Goal: Navigation & Orientation: Find specific page/section

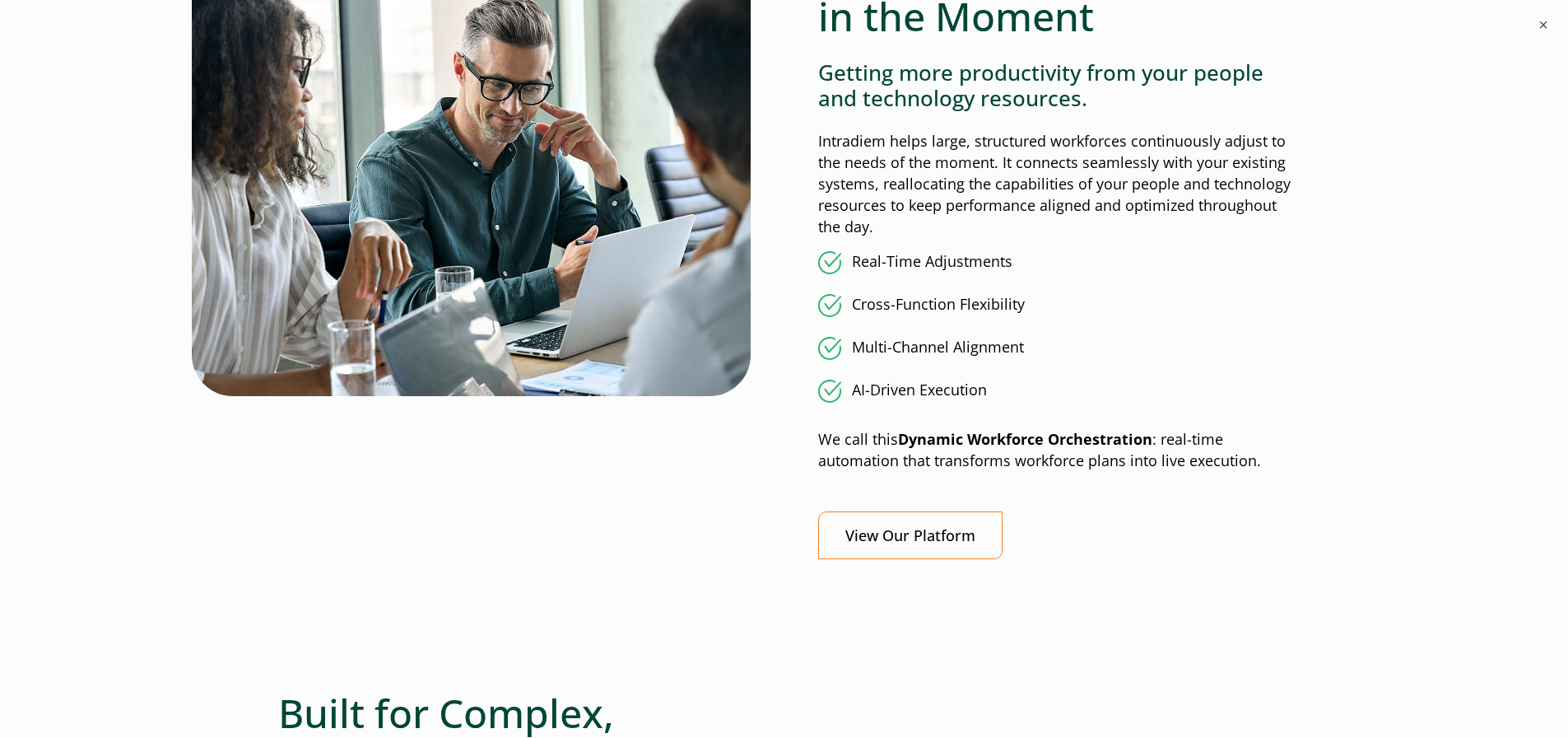
scroll to position [1421, 0]
click at [938, 536] on link "View Our Platform" at bounding box center [910, 535] width 184 height 49
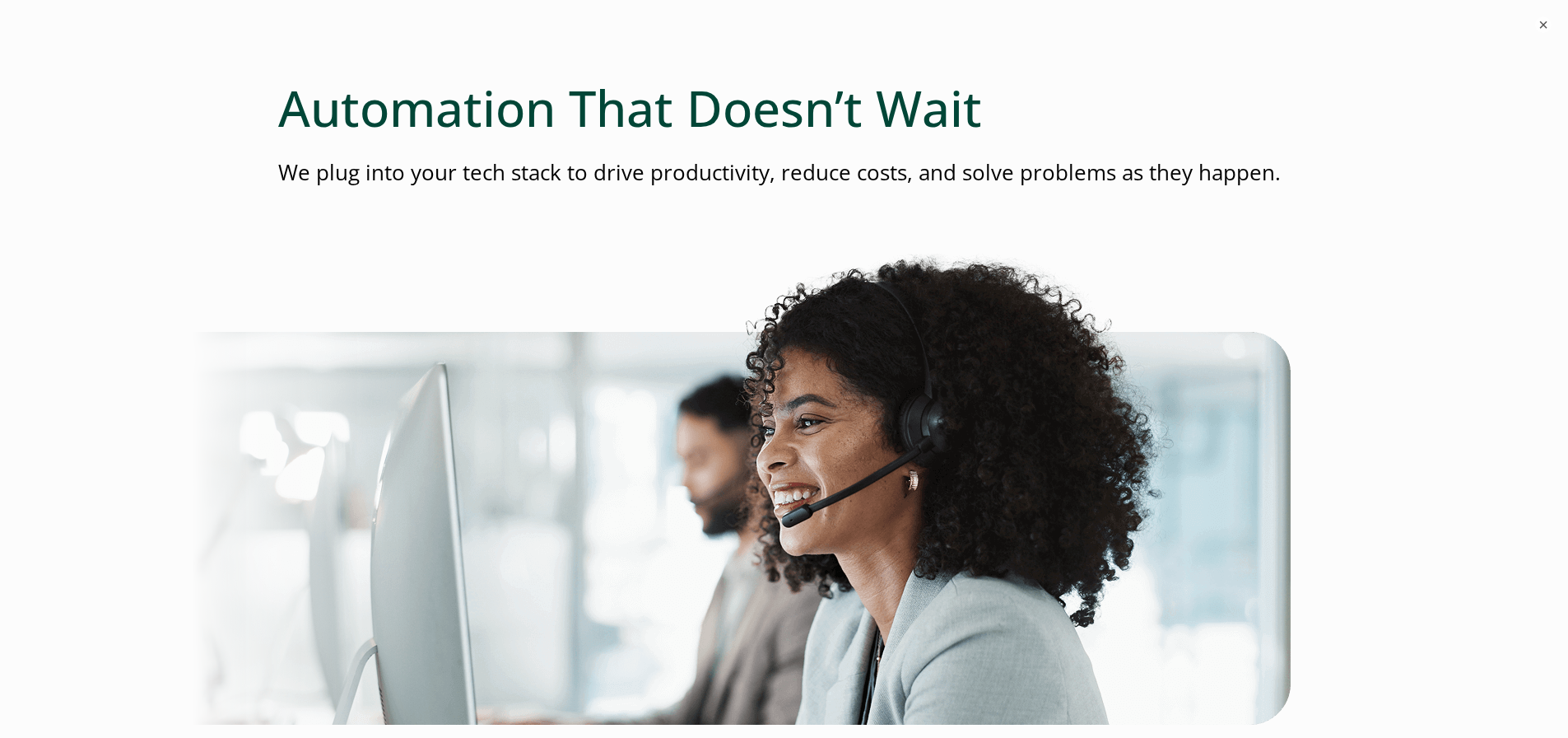
scroll to position [0, 7]
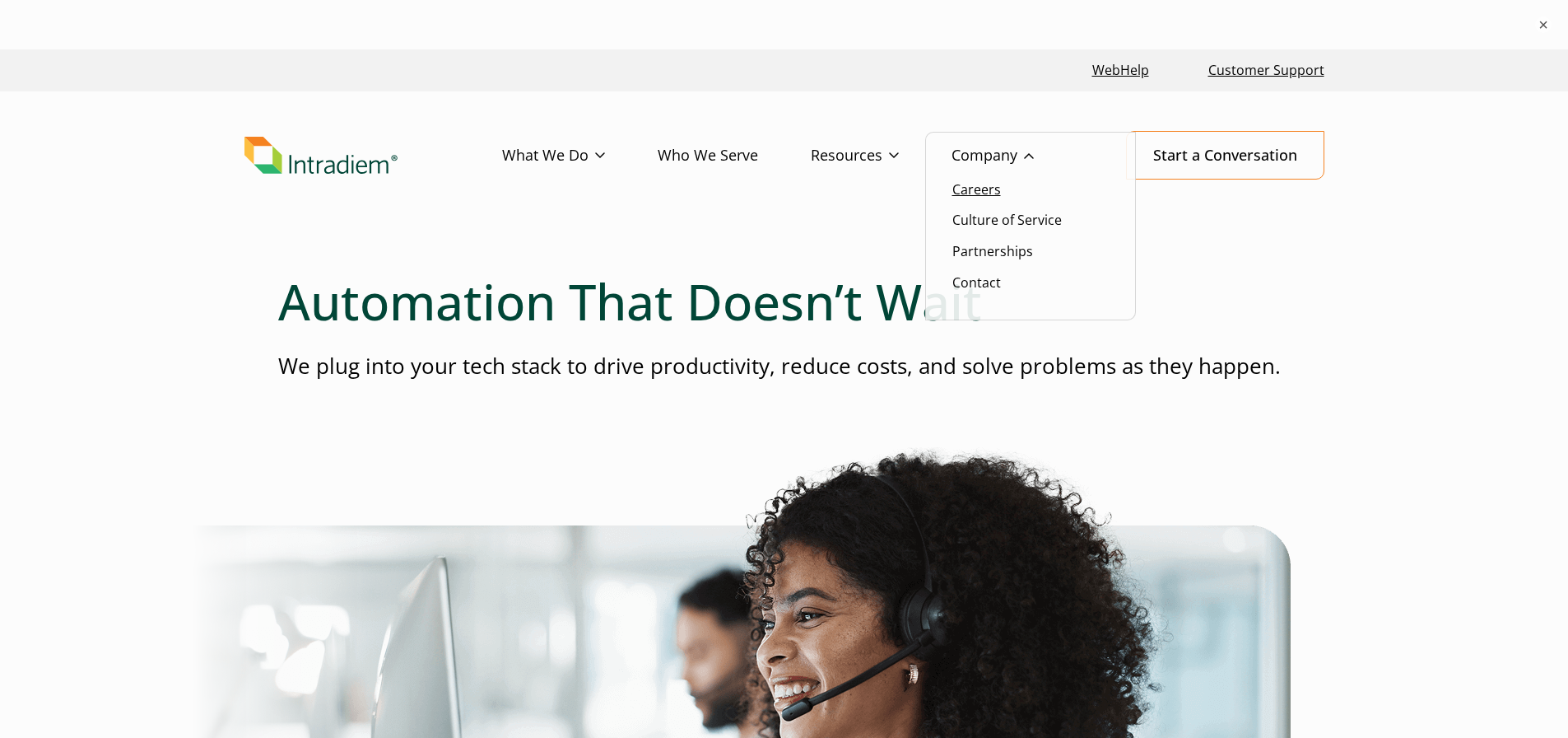
click at [976, 193] on link "Careers" at bounding box center [976, 189] width 49 height 18
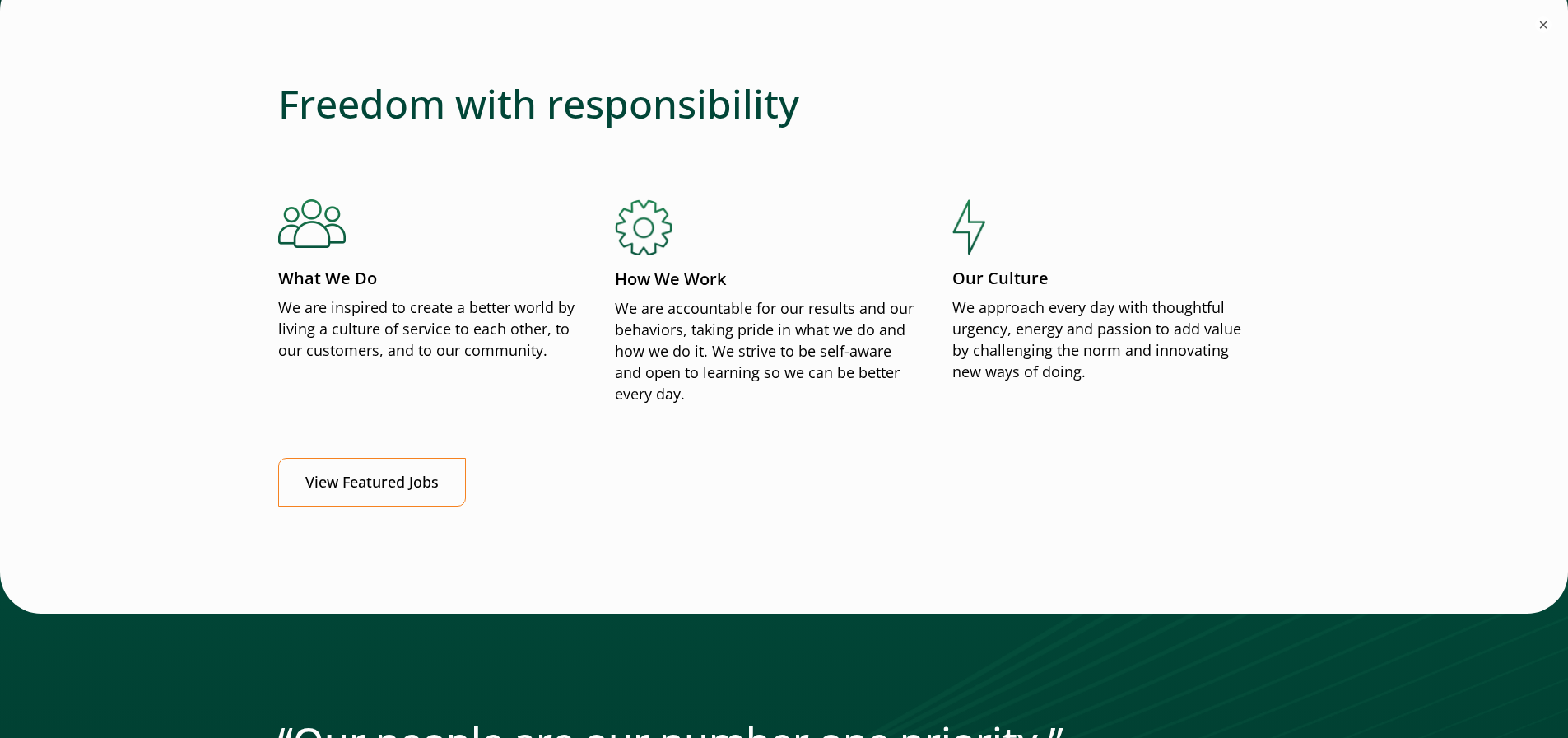
scroll to position [1849, 6]
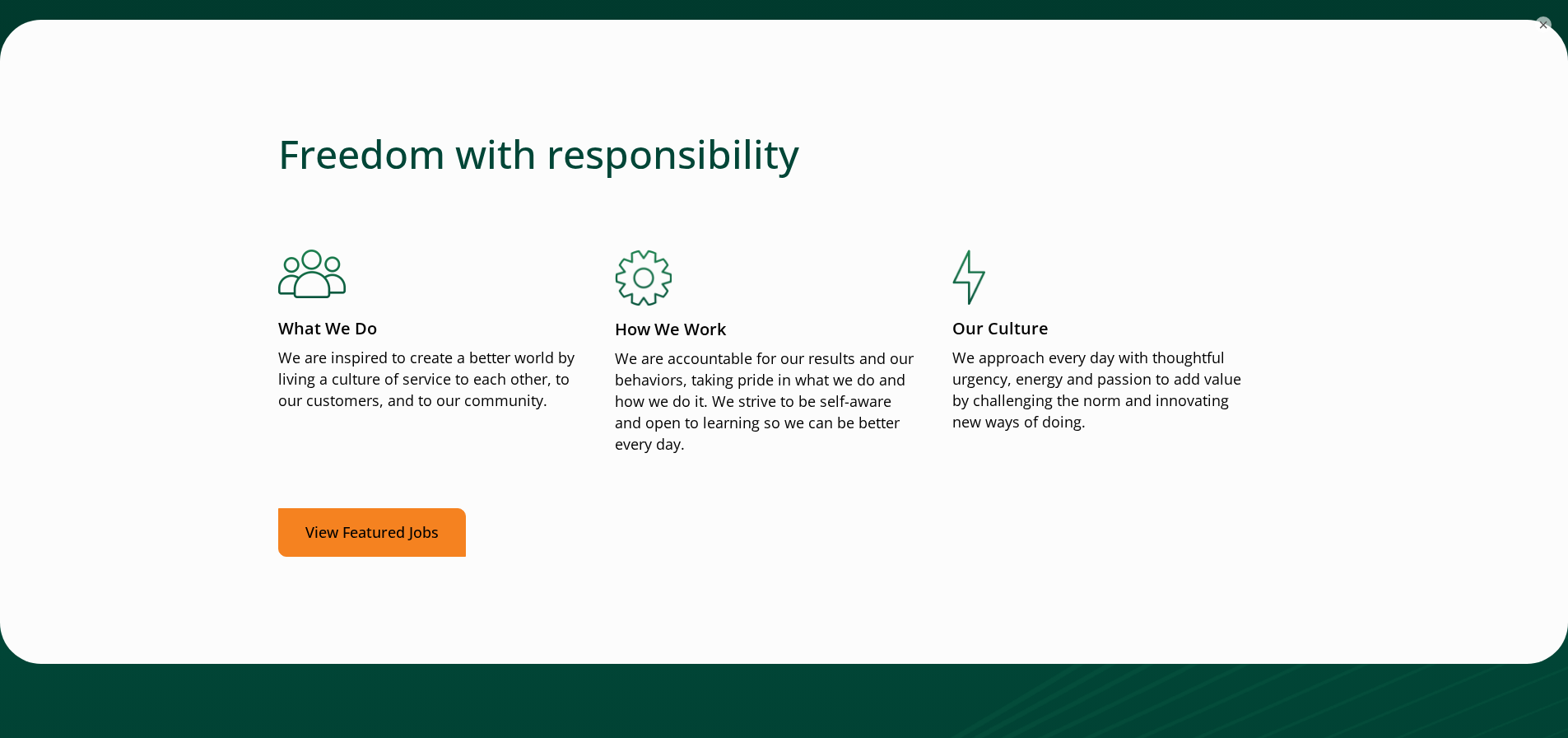
click at [430, 525] on link "View Featured Jobs" at bounding box center [372, 533] width 187 height 49
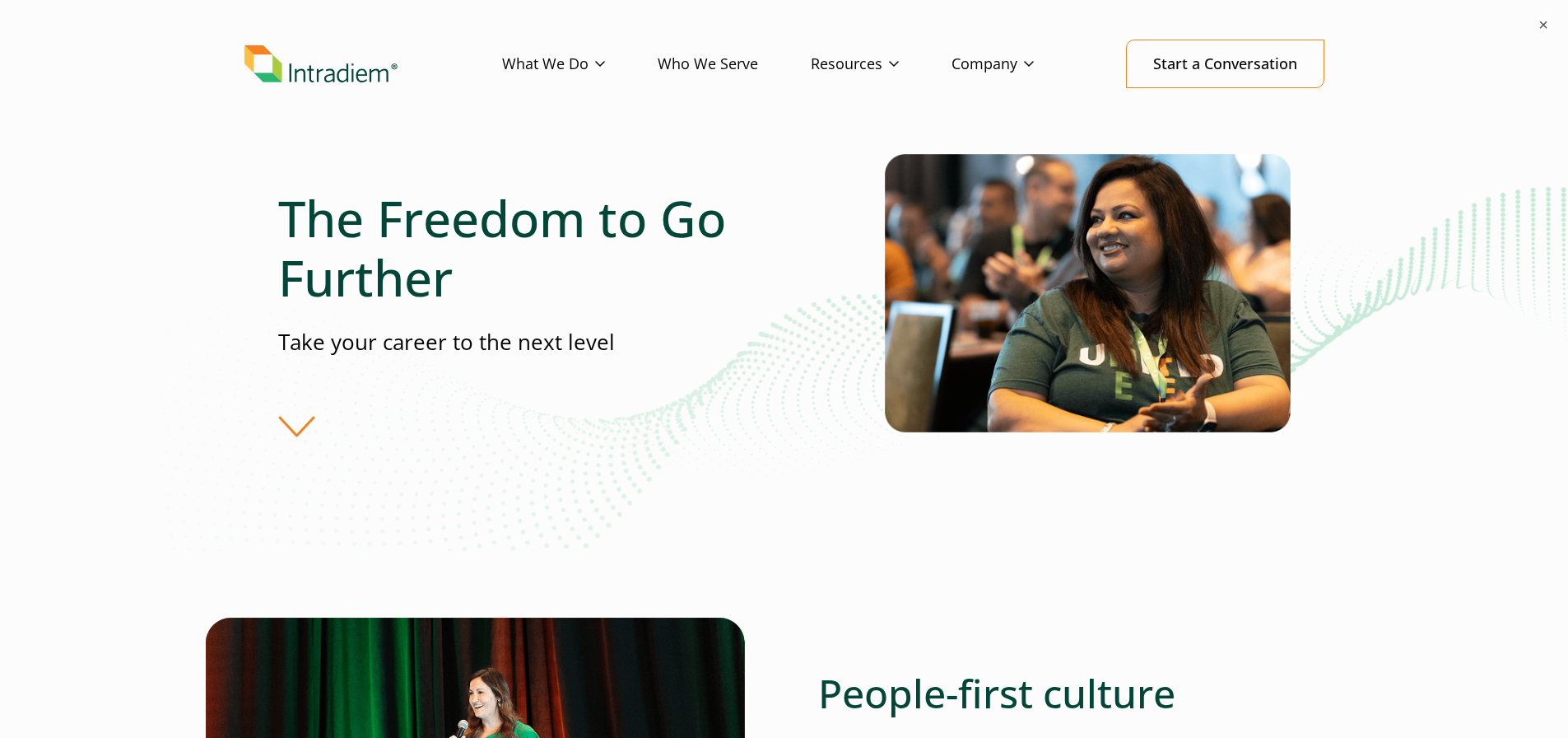
scroll to position [0, 7]
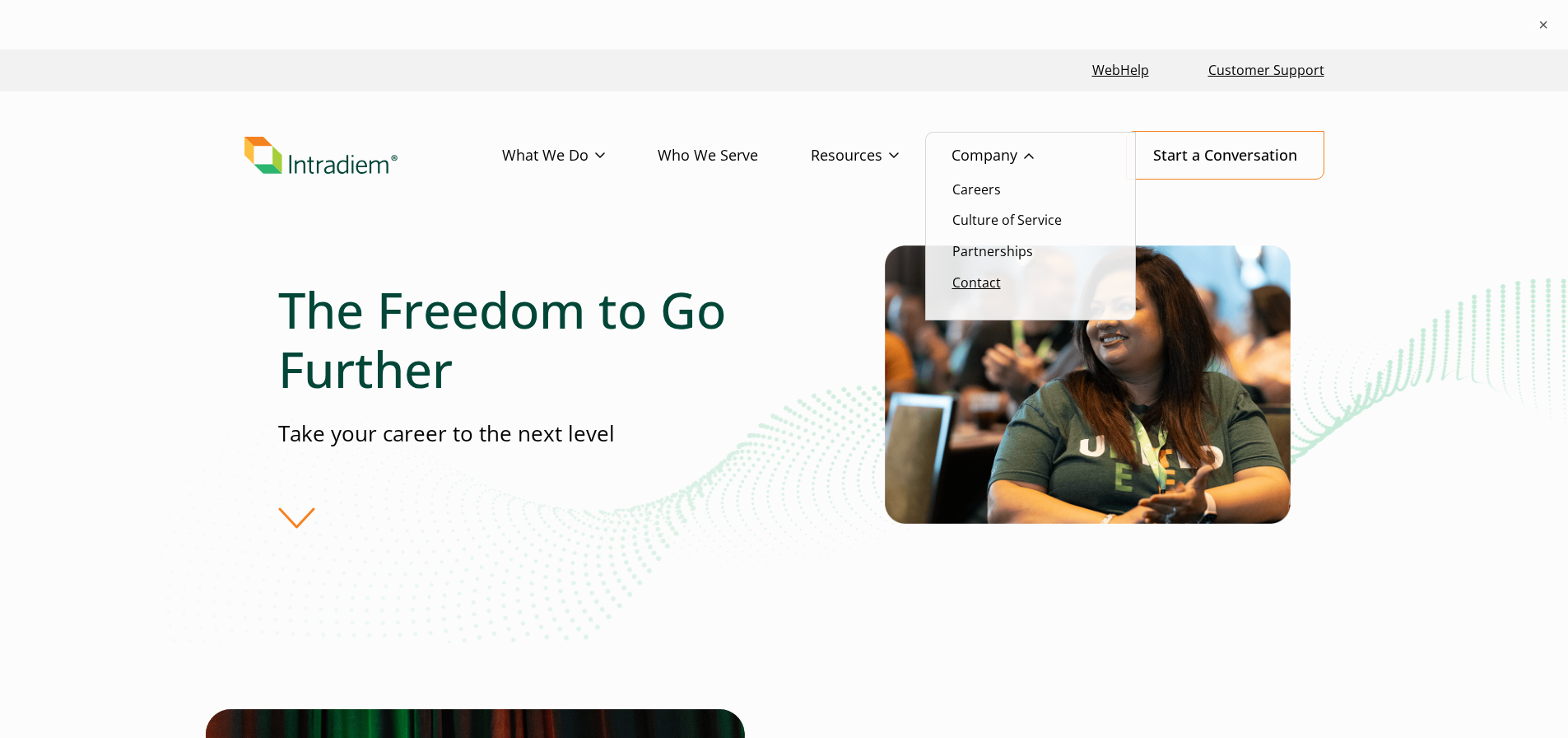
click at [971, 290] on link "Contact" at bounding box center [976, 282] width 49 height 18
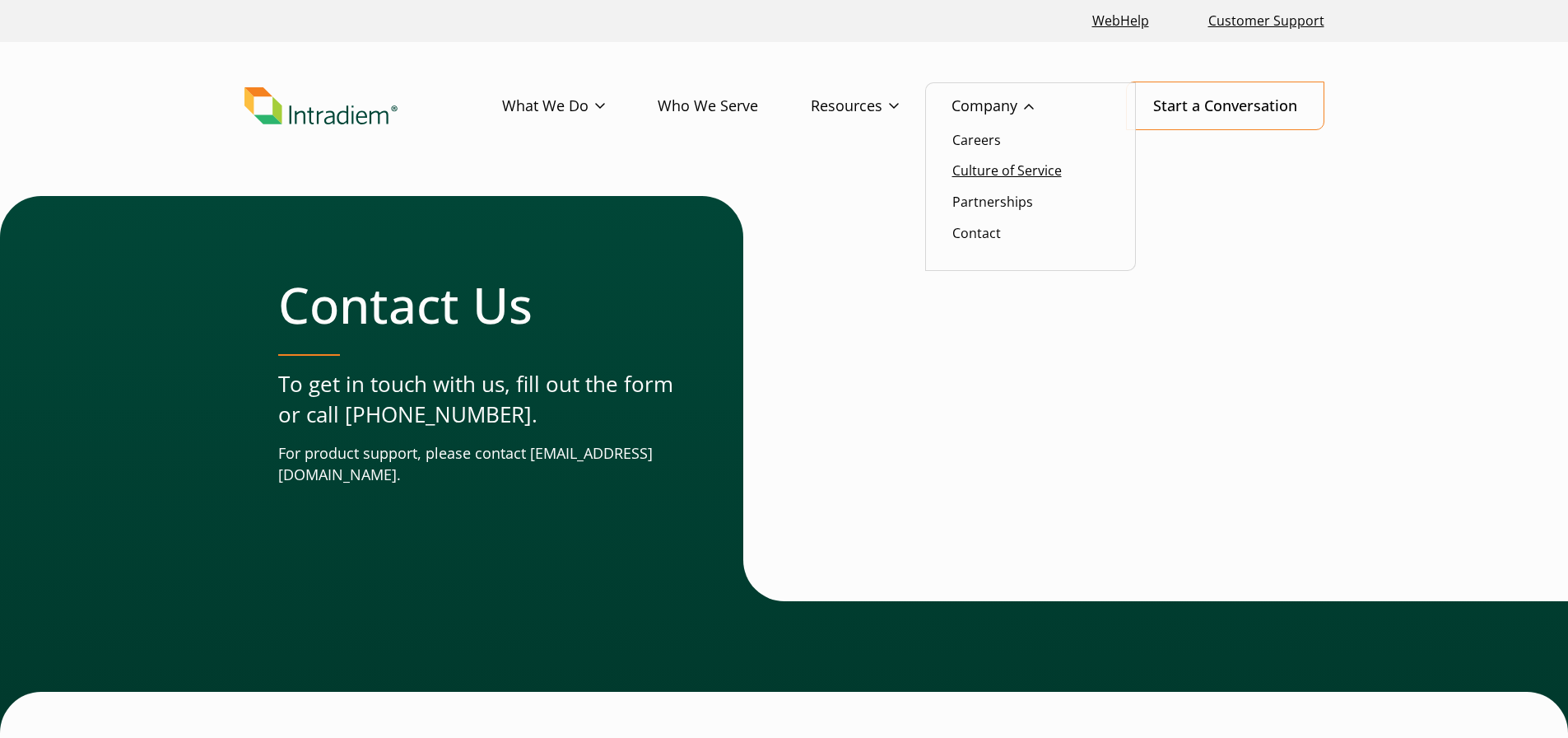
click at [1003, 172] on link "Culture of Service" at bounding box center [1007, 170] width 110 height 18
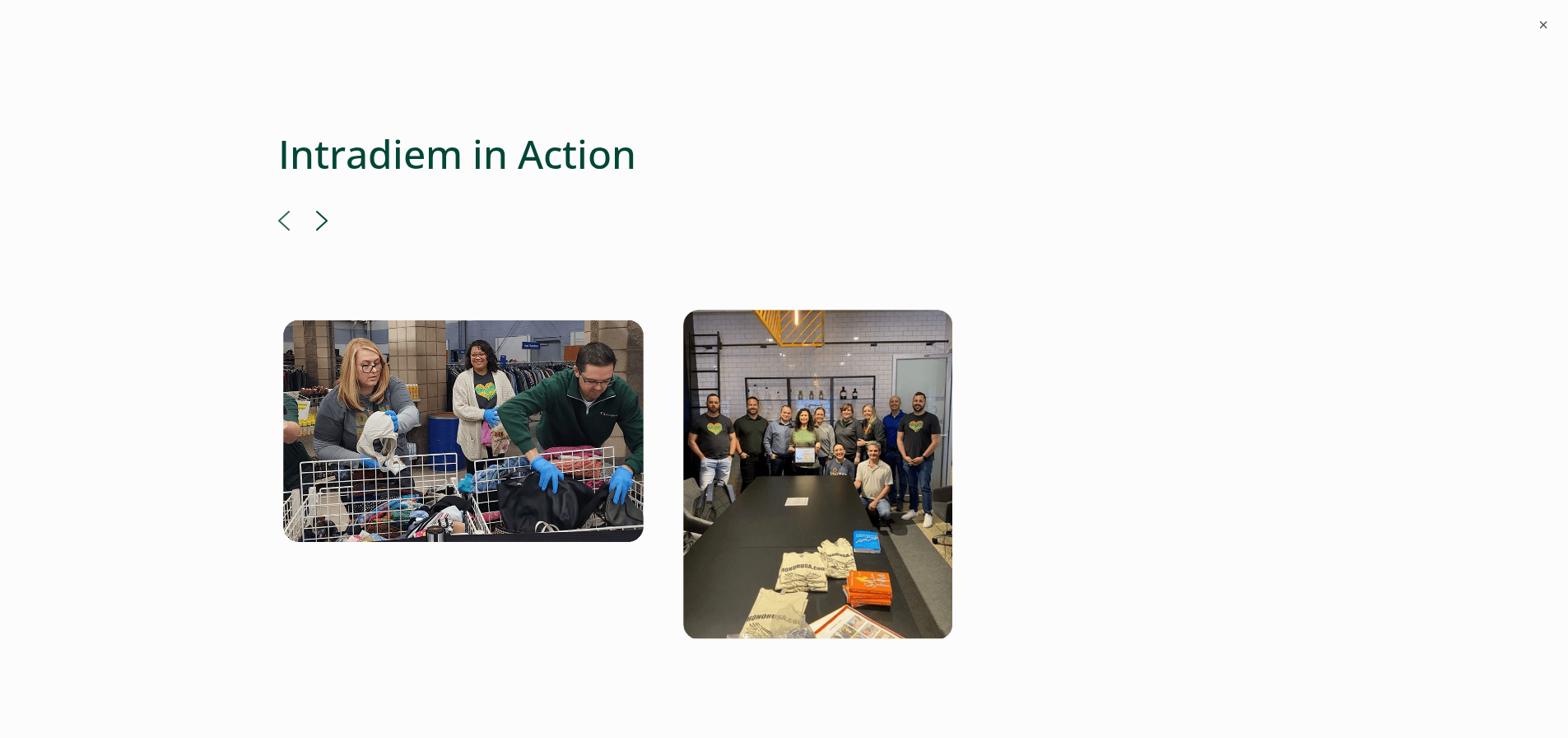
scroll to position [3107, 0]
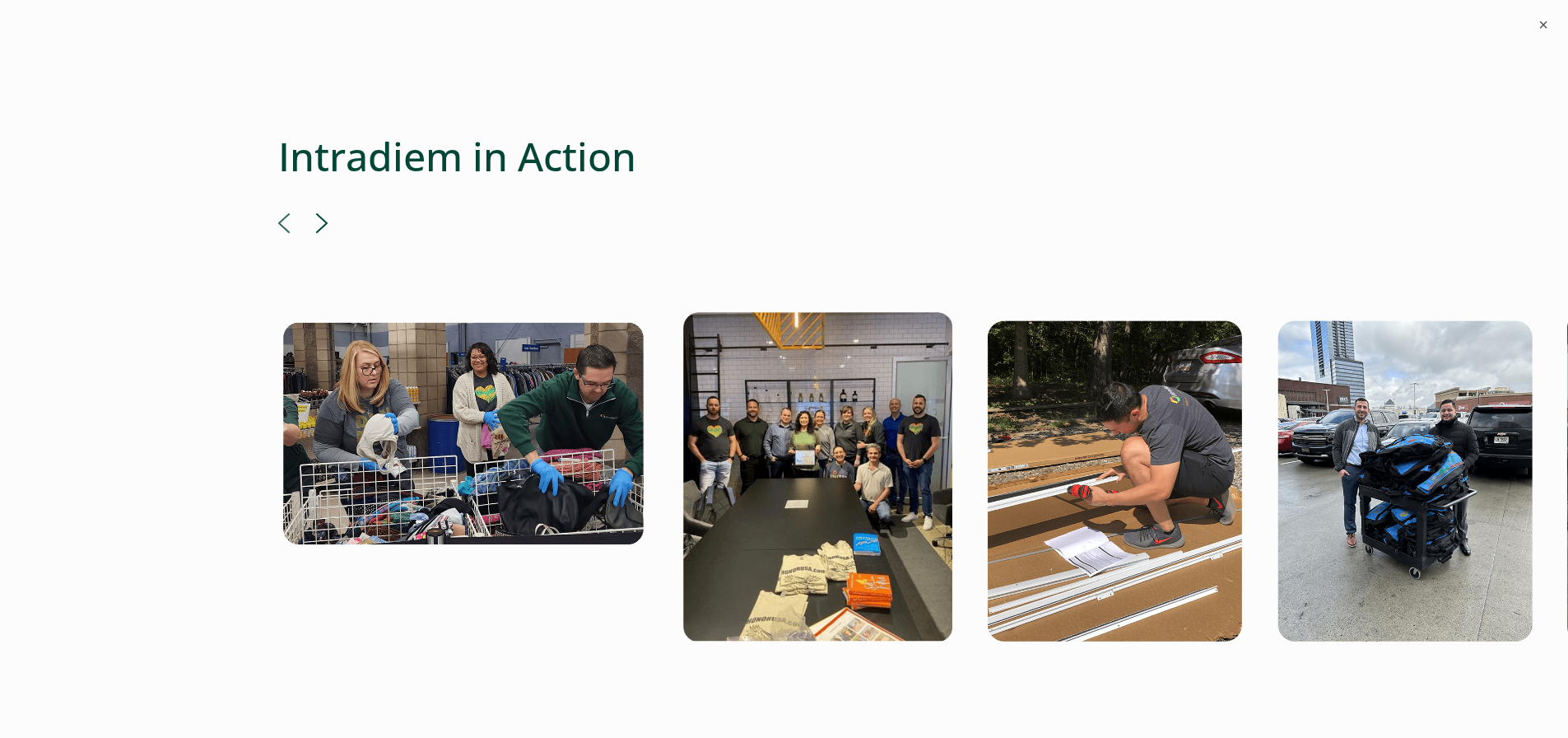
click at [323, 214] on button "Next" at bounding box center [322, 223] width 12 height 19
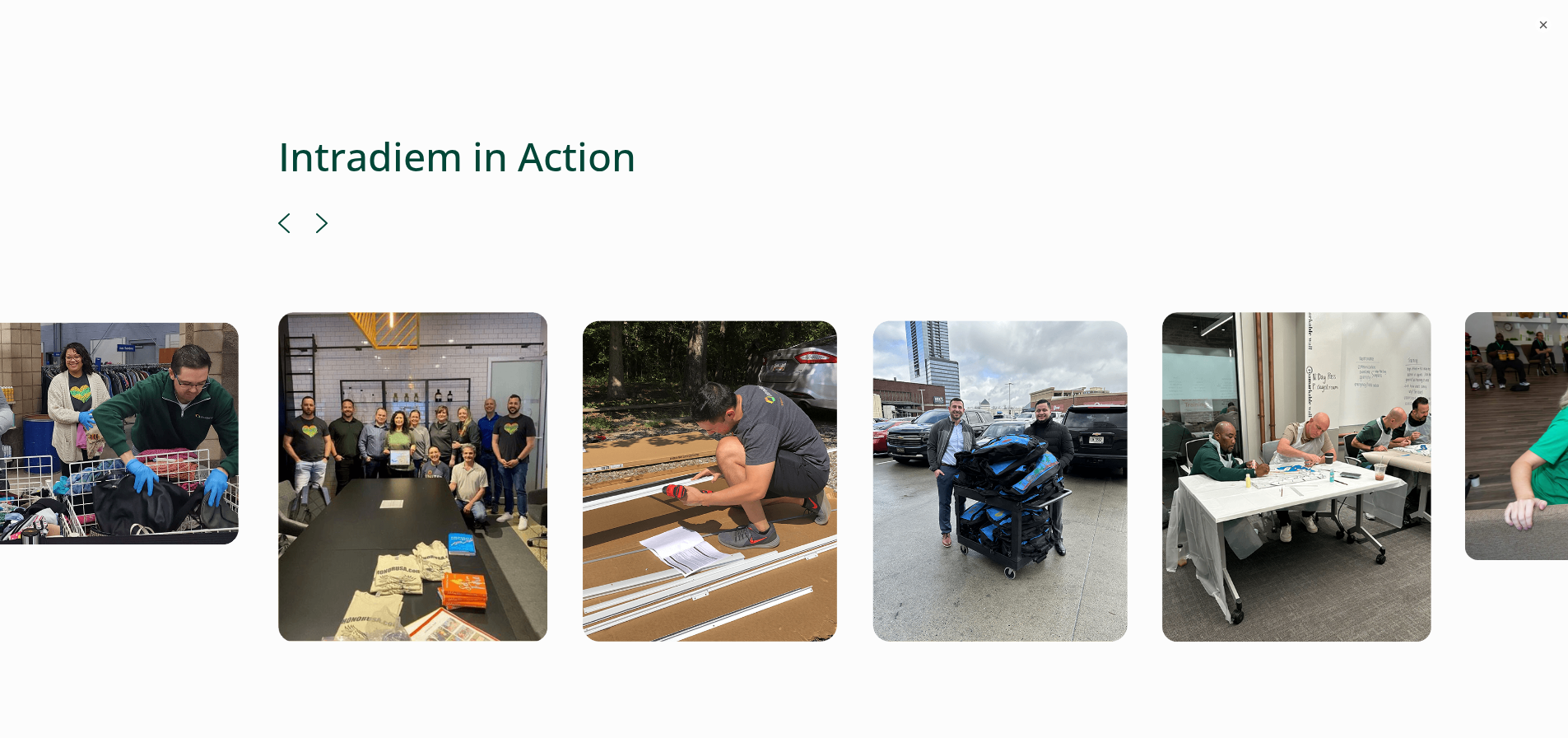
click at [323, 214] on button "Next" at bounding box center [322, 223] width 12 height 19
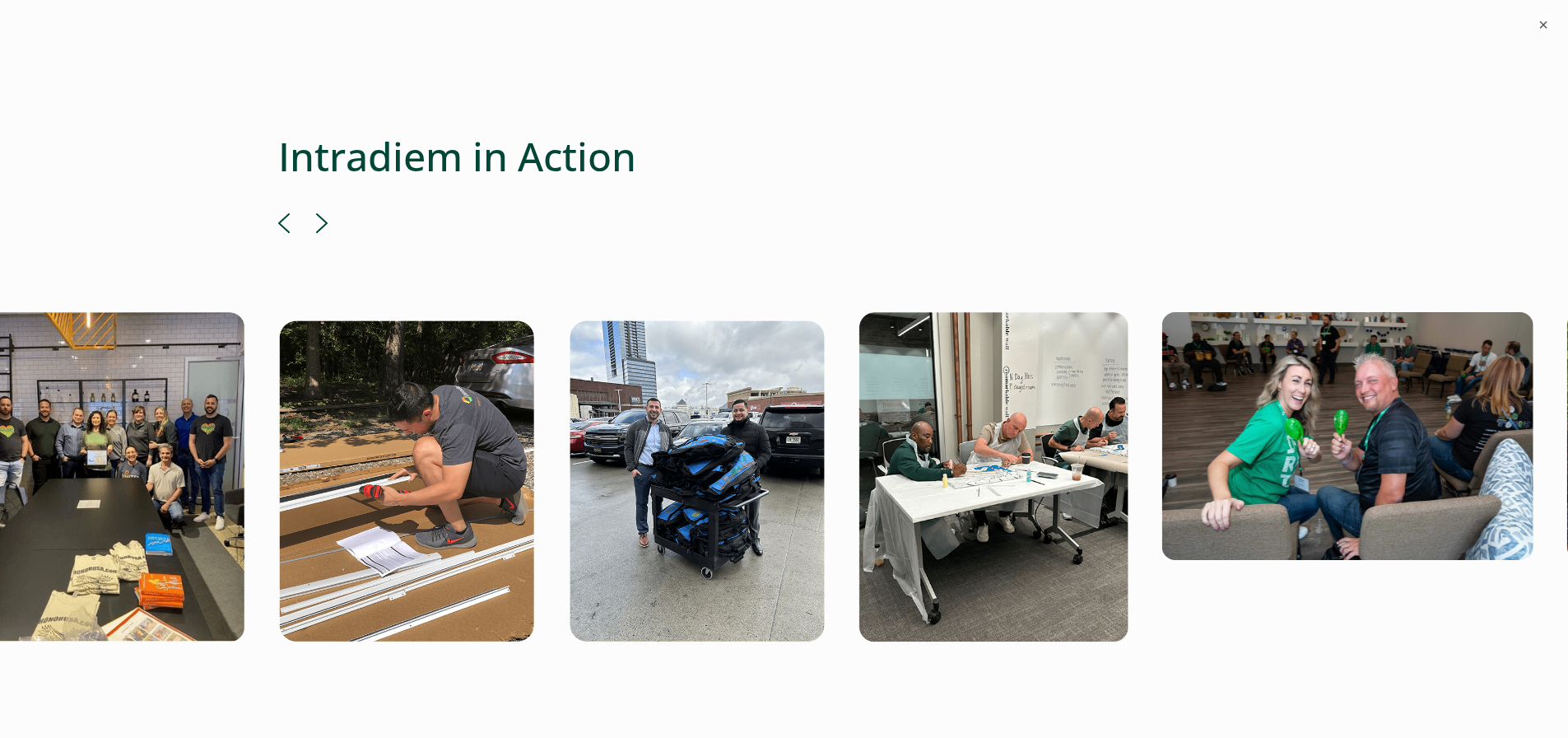
click at [323, 214] on button "Next" at bounding box center [322, 223] width 12 height 19
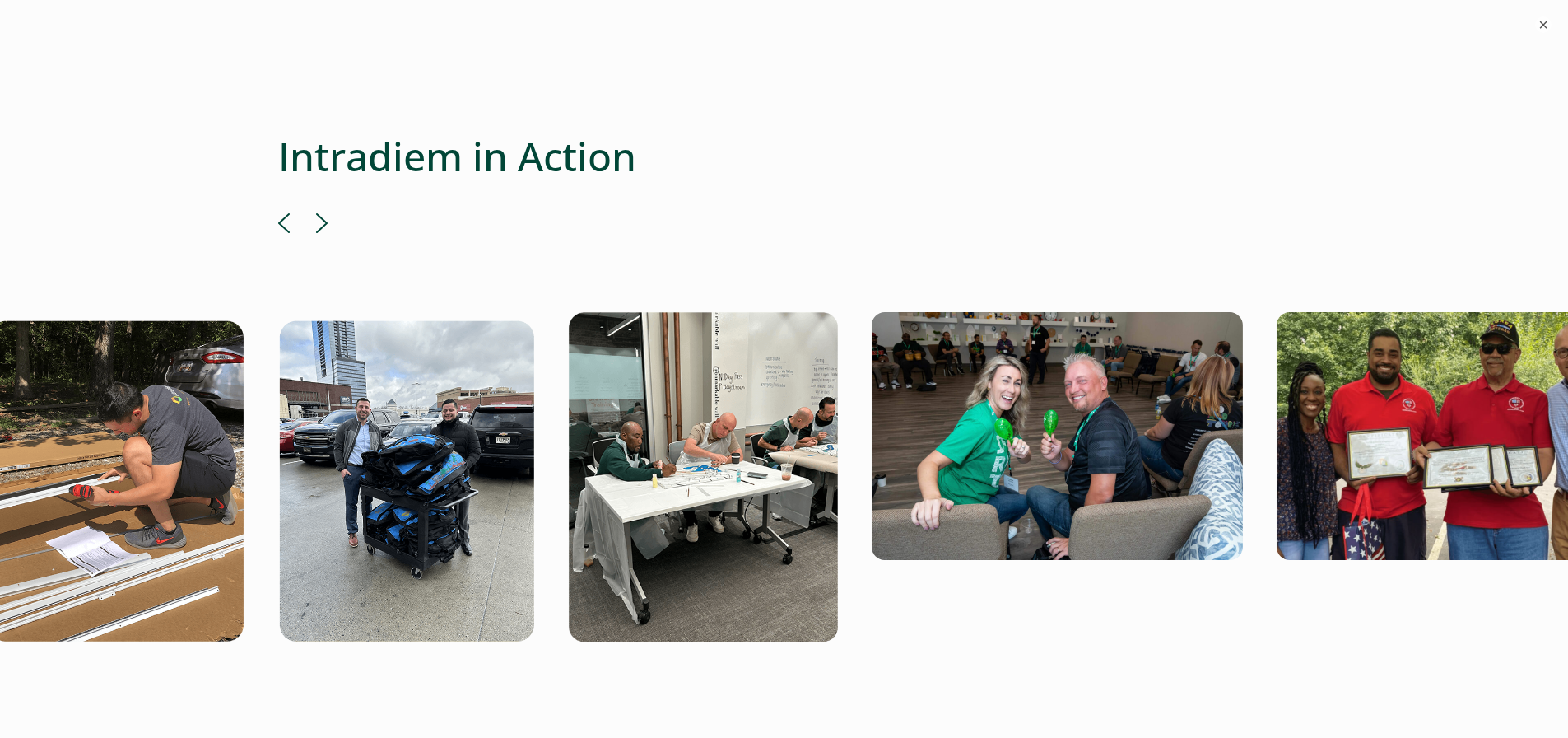
click at [323, 214] on button "Next" at bounding box center [322, 223] width 12 height 19
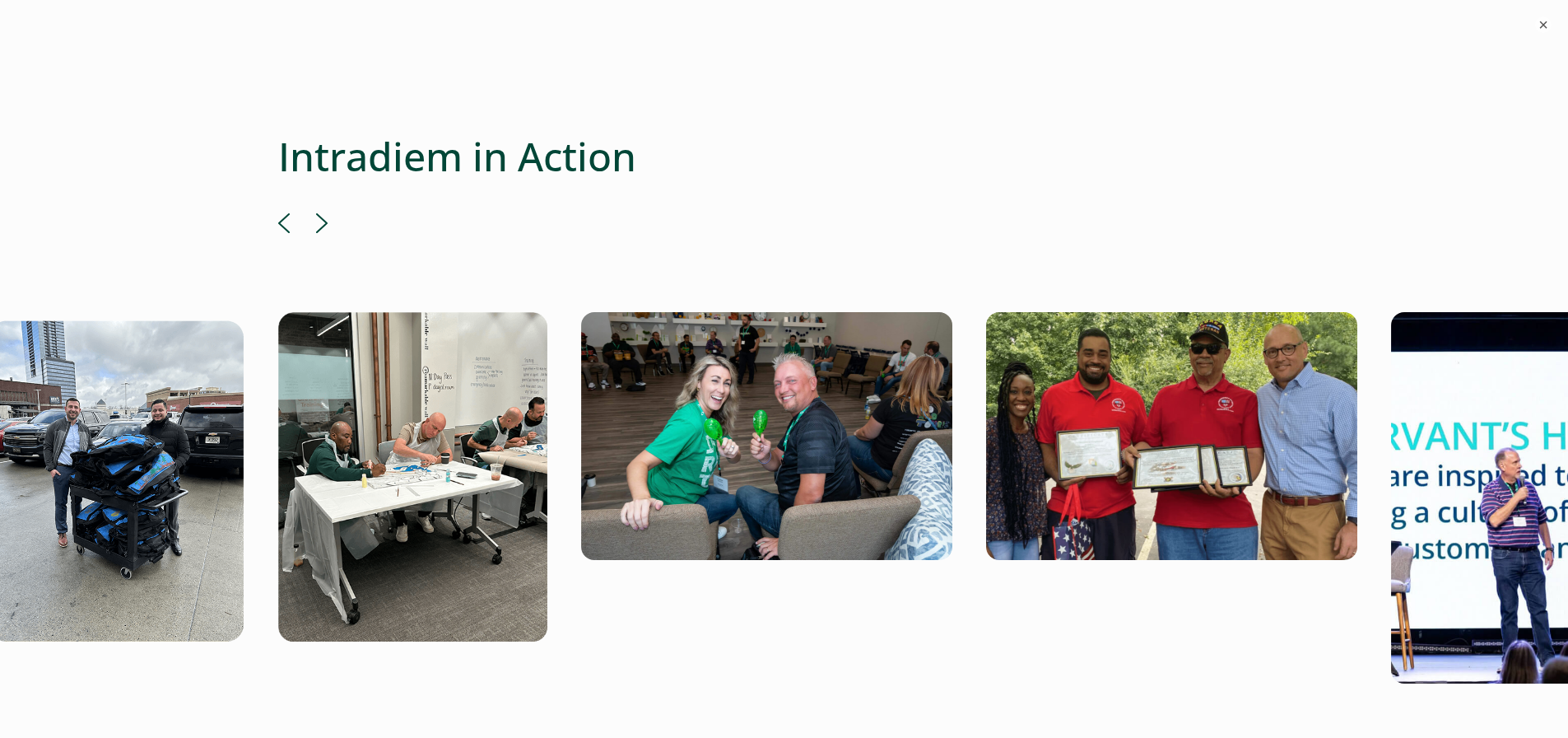
click at [323, 214] on button "Next" at bounding box center [322, 223] width 12 height 19
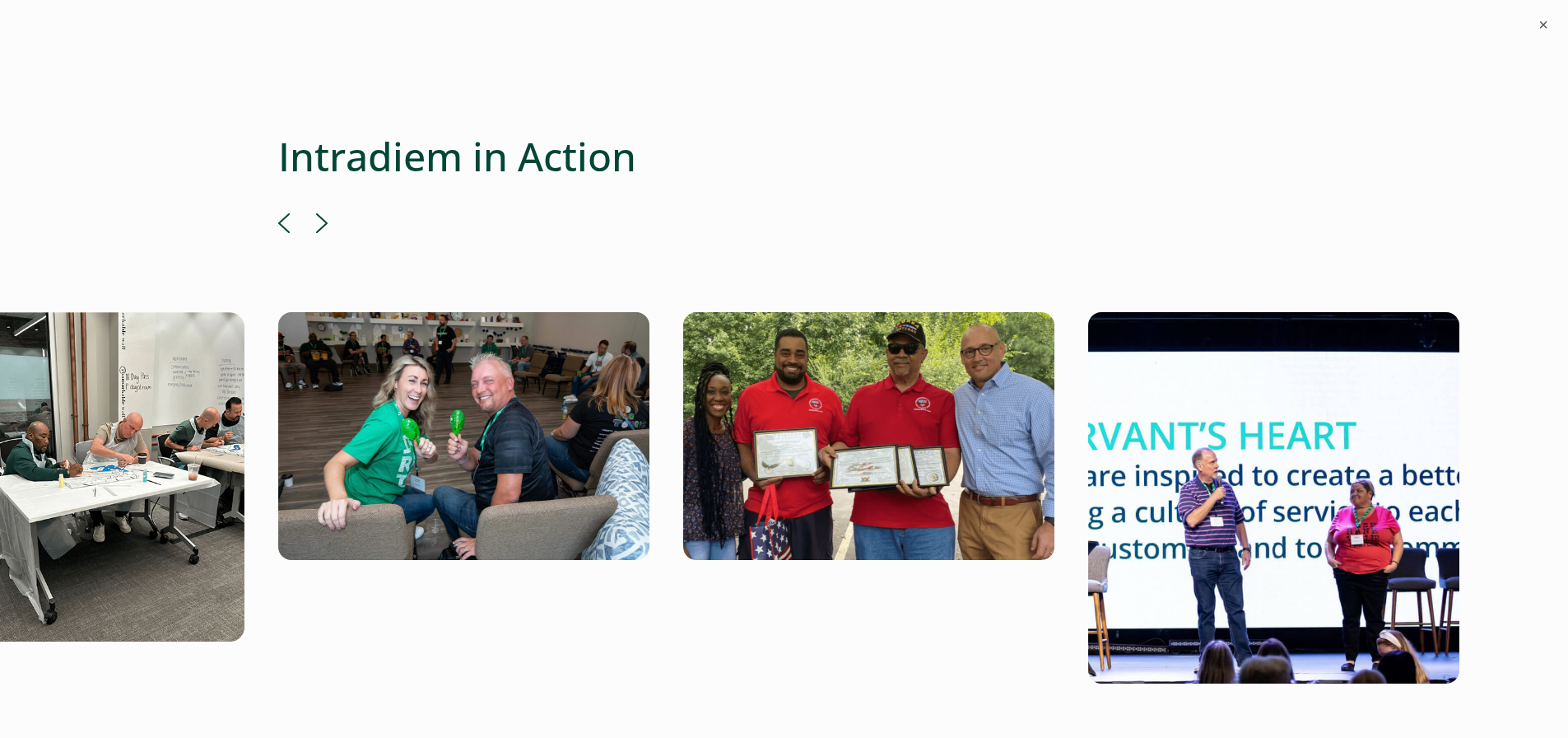
click at [323, 214] on button "Next" at bounding box center [322, 223] width 12 height 19
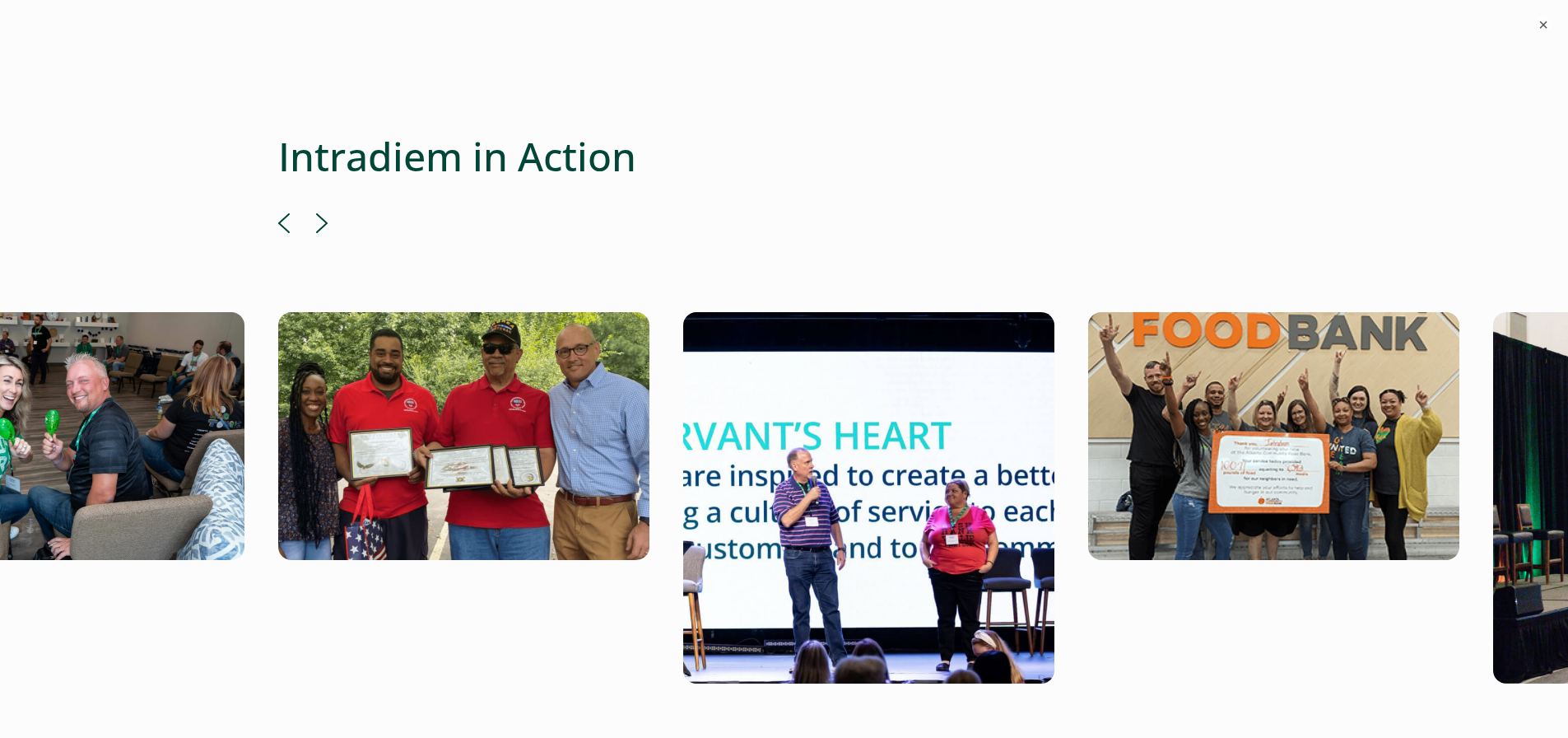
click at [323, 214] on button "Next" at bounding box center [322, 223] width 12 height 19
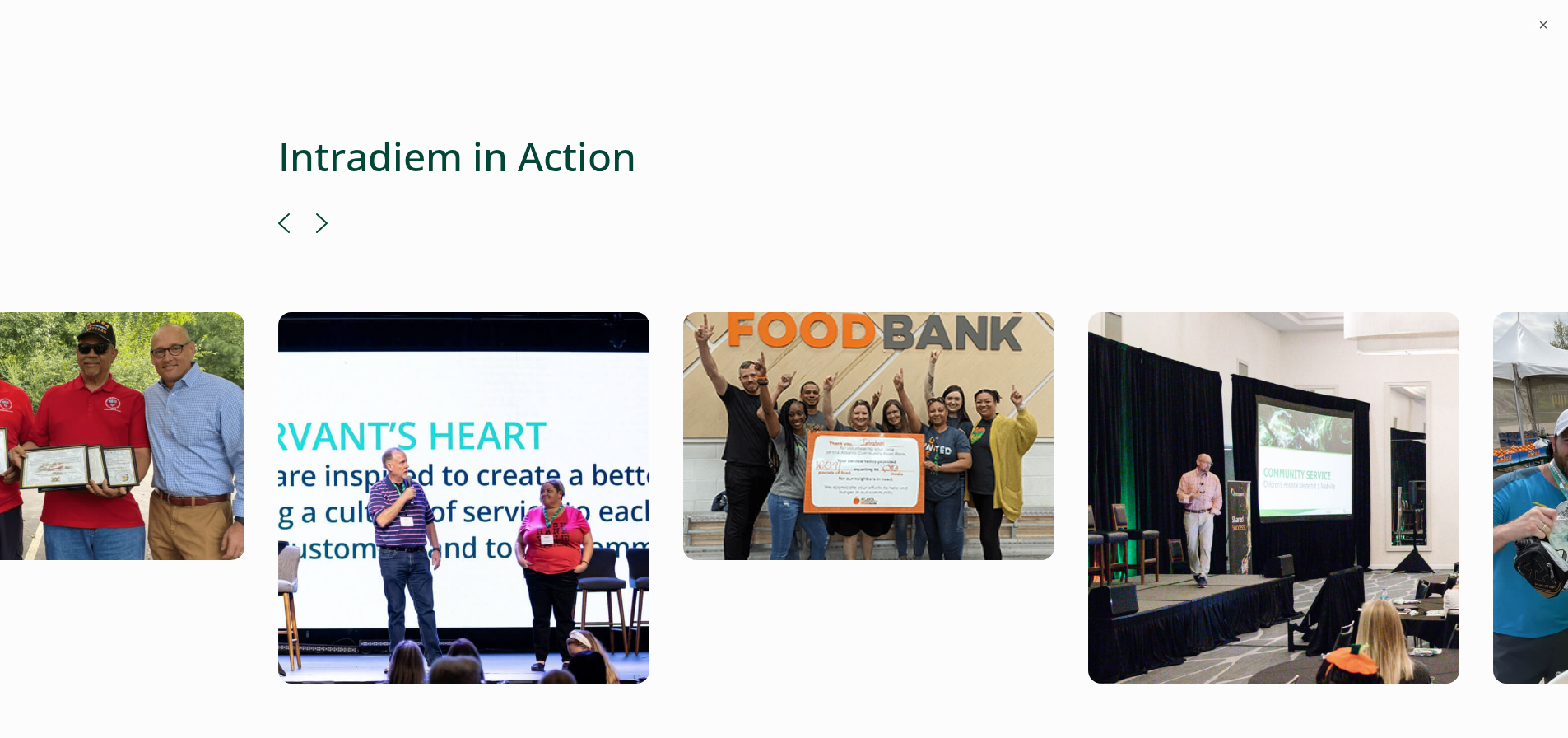
scroll to position [3107, 6]
click at [316, 214] on button "Next" at bounding box center [322, 223] width 12 height 19
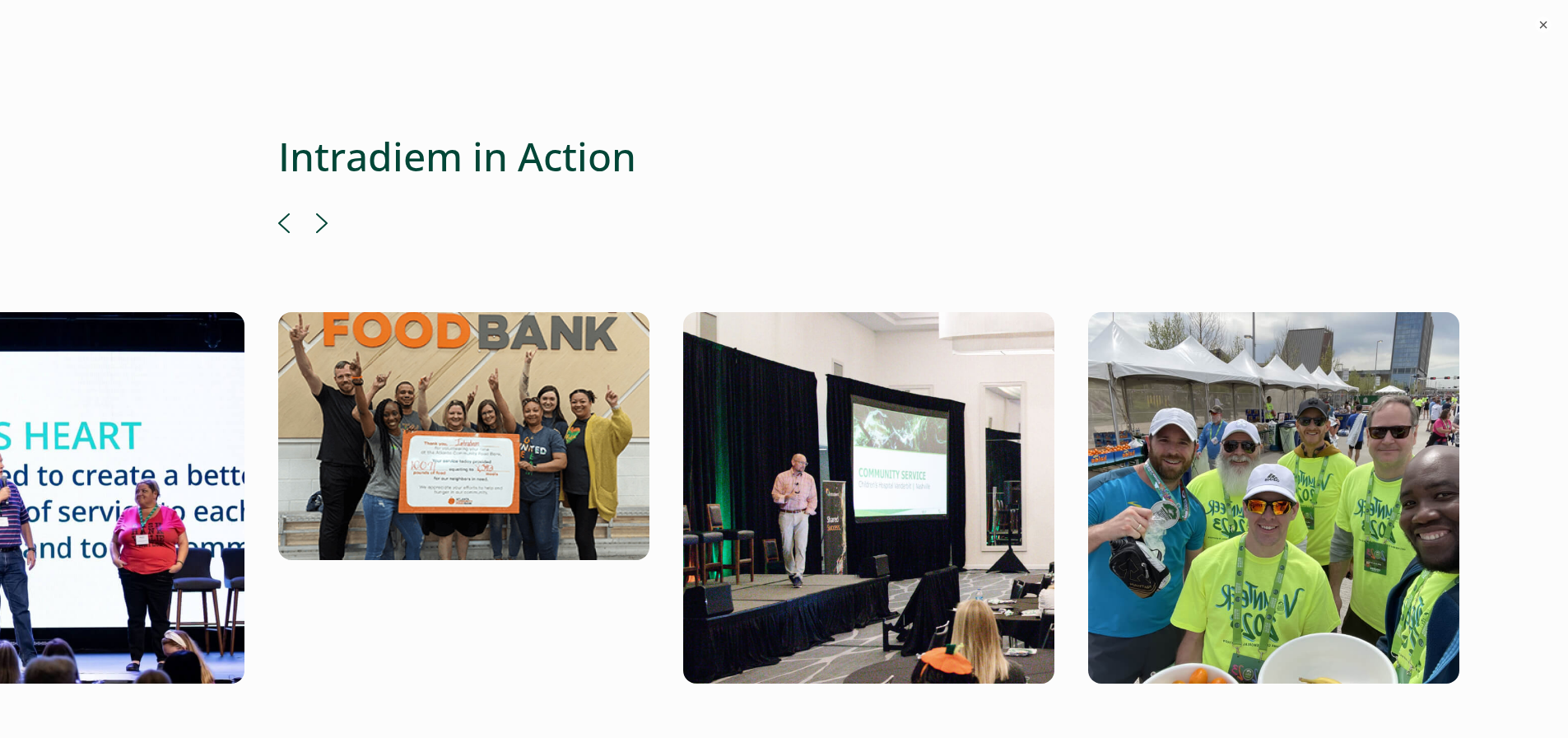
click at [316, 214] on button "Next" at bounding box center [322, 223] width 12 height 19
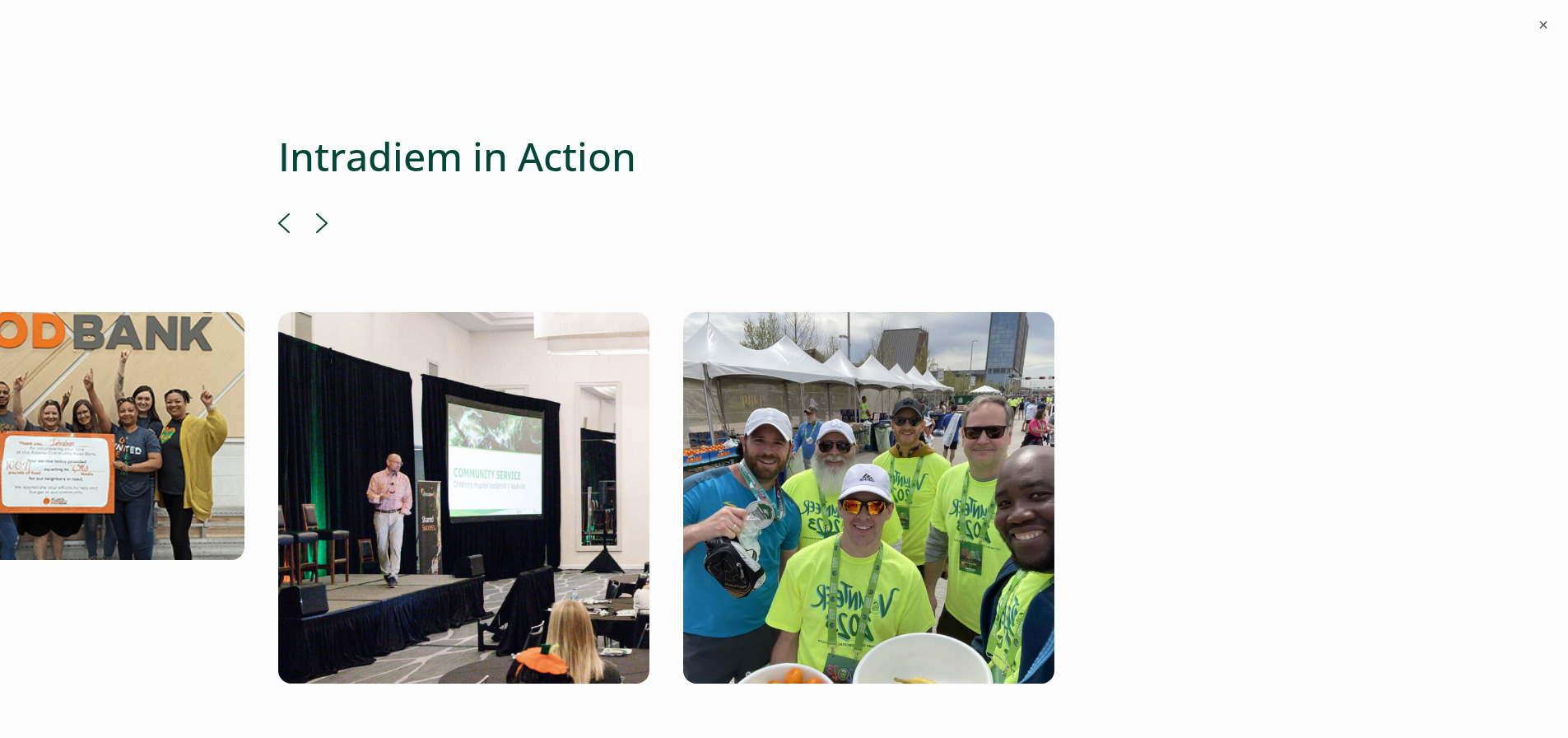
click at [316, 214] on button "Next" at bounding box center [322, 223] width 12 height 19
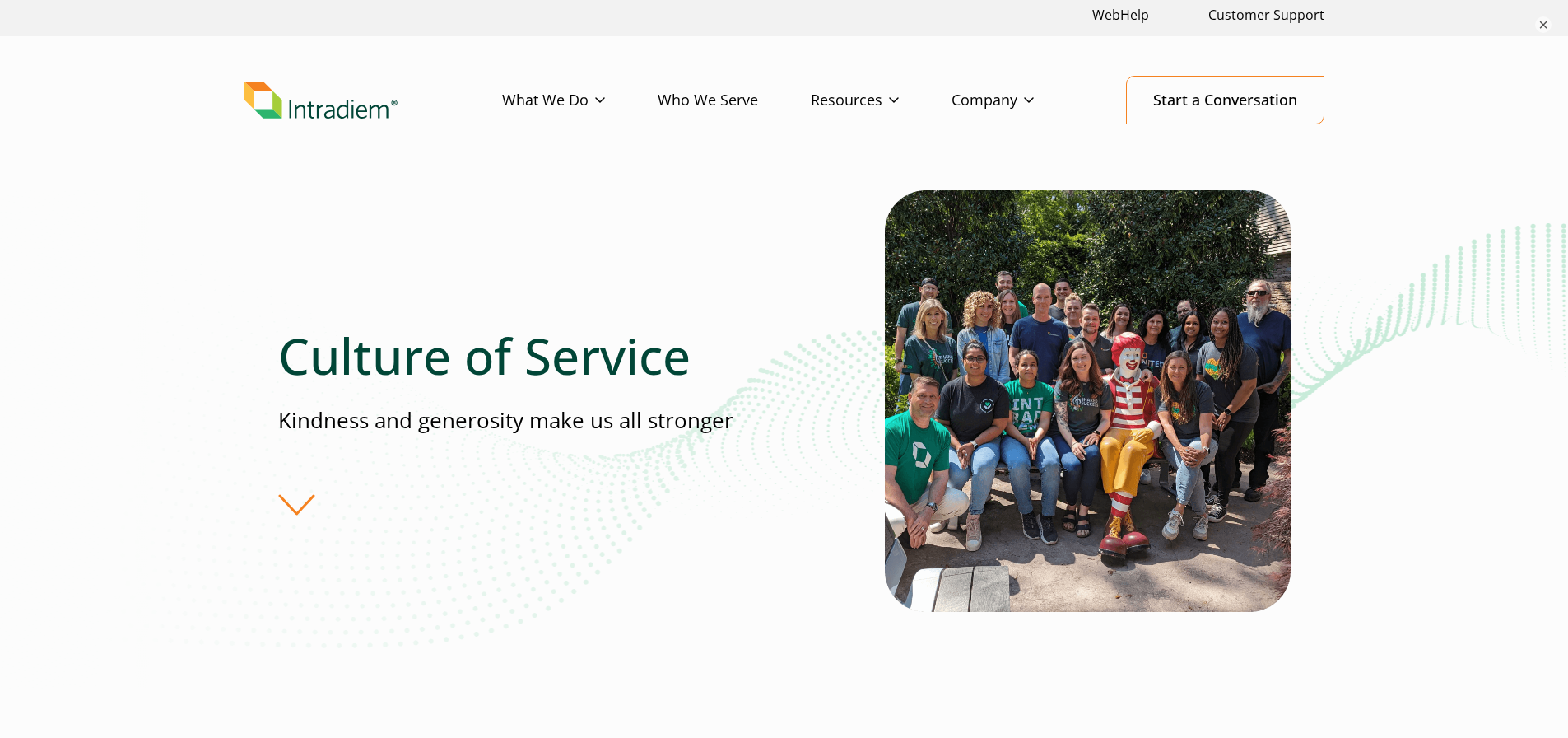
scroll to position [0, 0]
